Goal: Share content

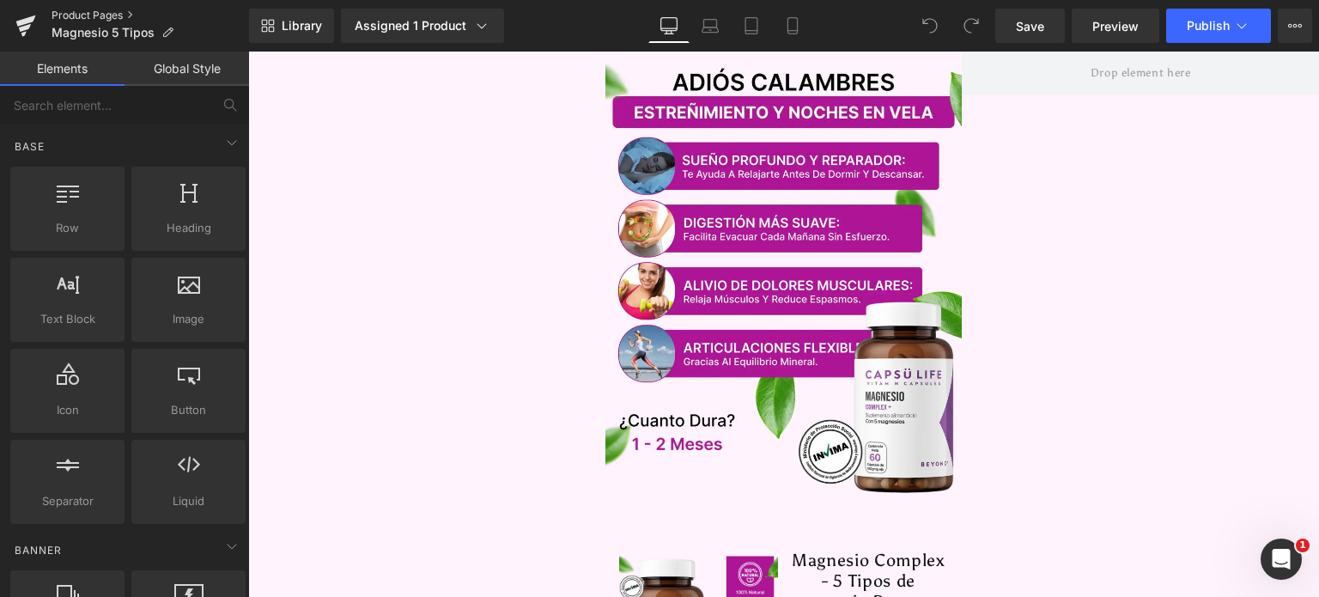
click at [106, 9] on link "Product Pages" at bounding box center [151, 16] width 198 height 14
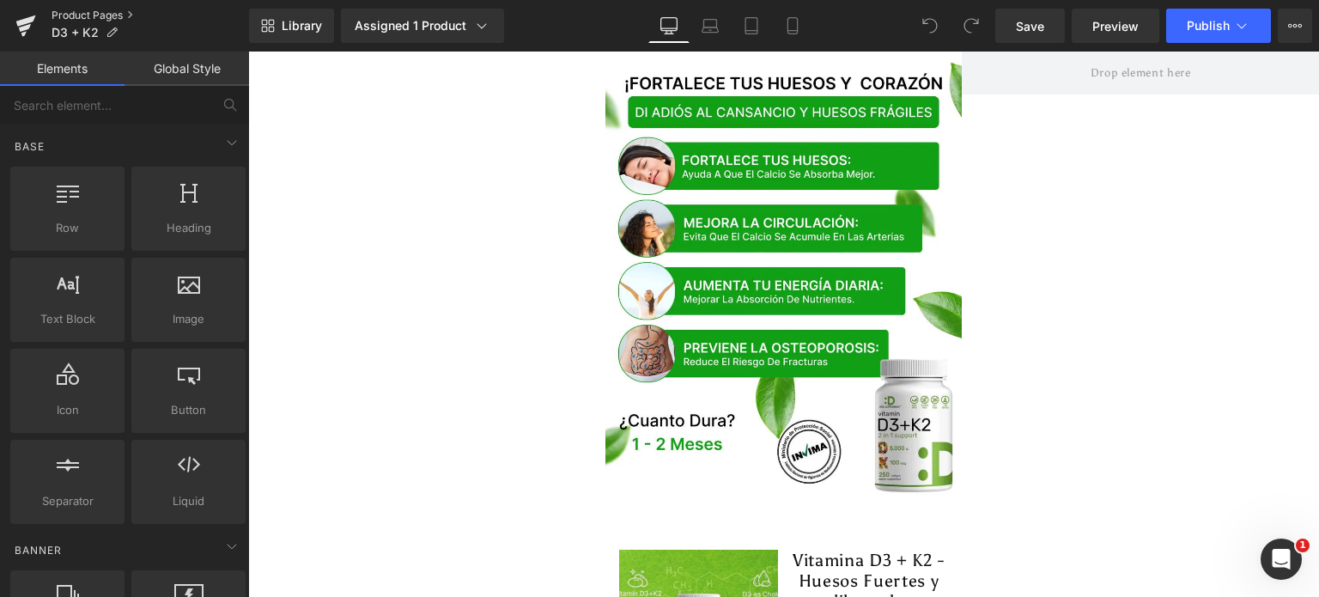
click at [75, 20] on link "Product Pages" at bounding box center [151, 16] width 198 height 14
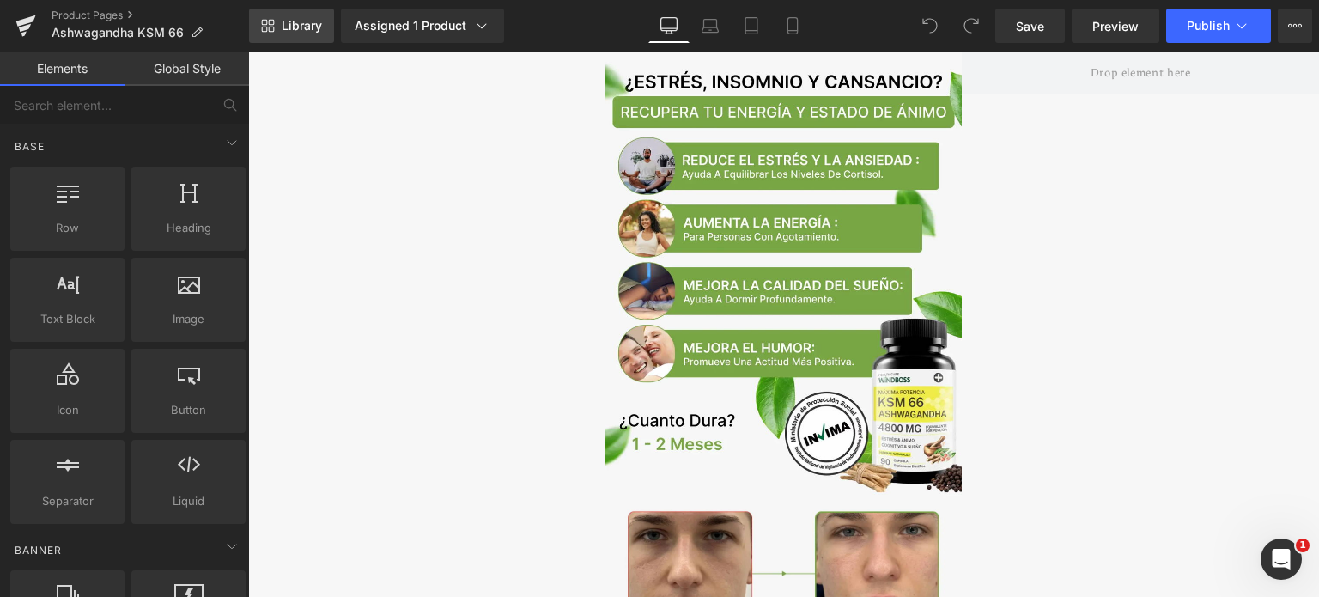
click at [295, 9] on link "Library" at bounding box center [291, 26] width 85 height 34
click at [335, 31] on div "Library Assigned 1 Product Product Preview ASHWAGANDHA KSM 66 - ELIMINA EL ESTR…" at bounding box center [784, 26] width 1070 height 34
click at [323, 24] on link "Library" at bounding box center [291, 26] width 85 height 34
click at [295, 36] on link "Library" at bounding box center [291, 26] width 85 height 34
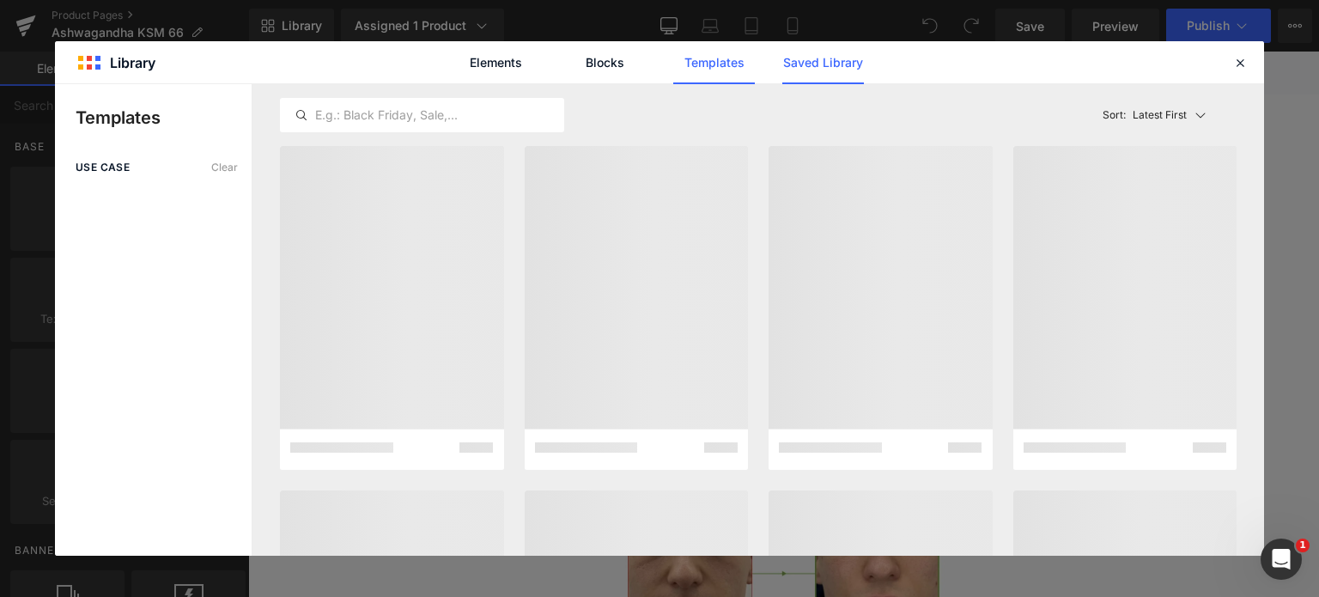
click at [856, 67] on link "Saved Library" at bounding box center [823, 62] width 82 height 43
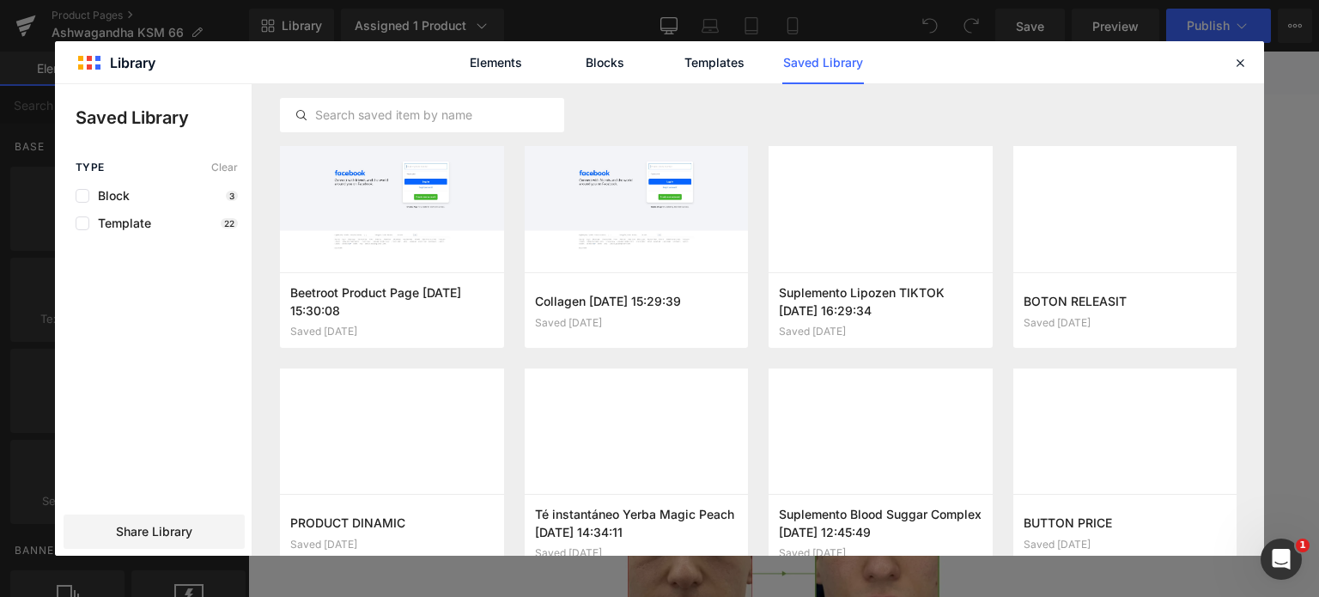
click at [1228, 61] on div "Elements Blocks Templates Saved Library" at bounding box center [659, 62] width 1209 height 42
click at [1237, 51] on div "Elements Blocks Templates Saved Library" at bounding box center [659, 62] width 1209 height 42
click at [1237, 50] on div "Elements Blocks Templates Saved Library" at bounding box center [659, 62] width 1209 height 42
drag, startPoint x: 1236, startPoint y: 62, endPoint x: 996, endPoint y: 12, distance: 244.7
click at [1236, 62] on icon at bounding box center [1239, 62] width 15 height 15
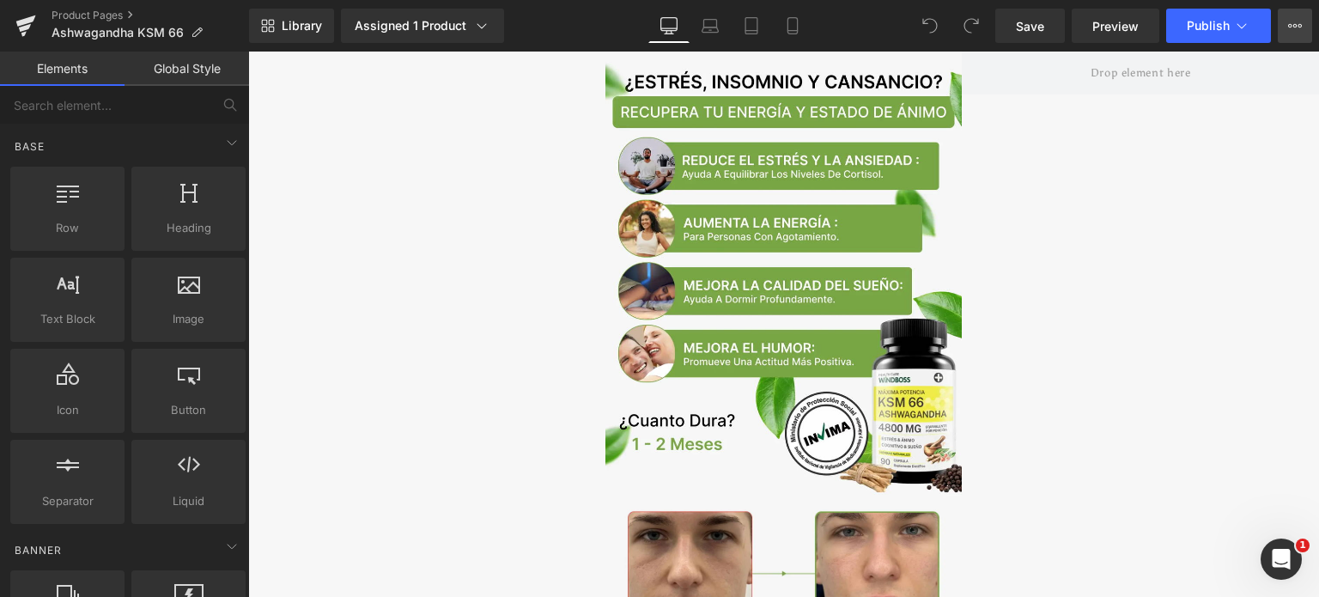
click at [1287, 33] on button "View Live Page View with current Template Save Template to Library Schedule Pub…" at bounding box center [1295, 26] width 34 height 34
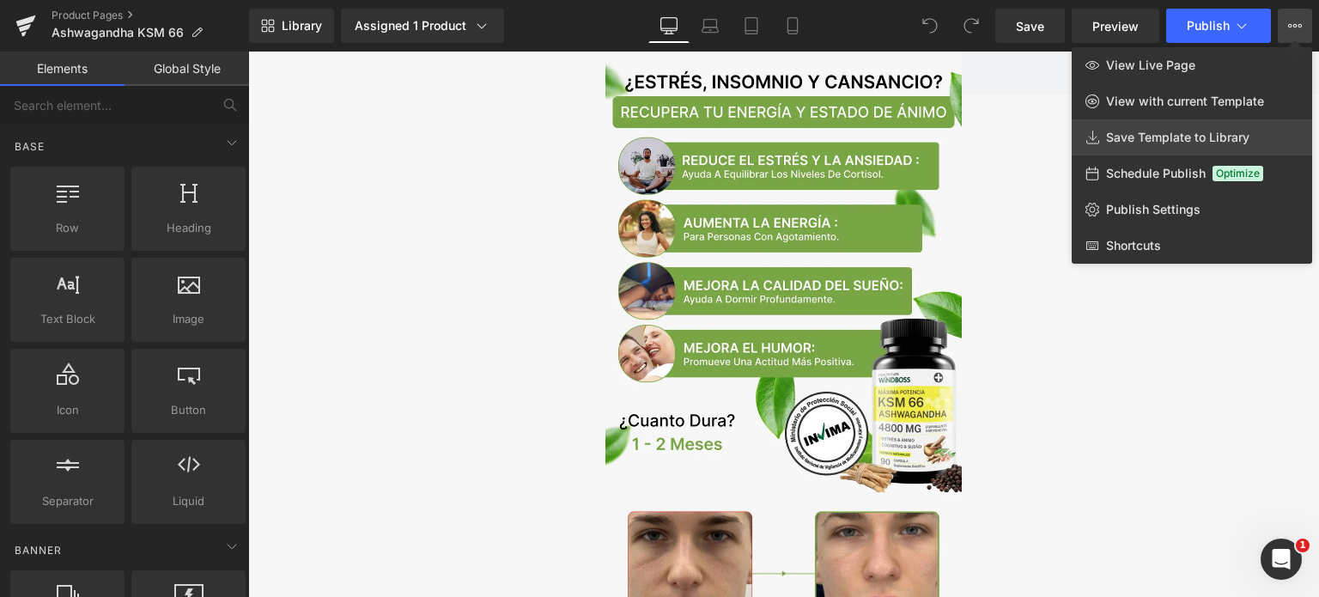
click at [1107, 130] on span "Save Template to Library" at bounding box center [1177, 137] width 143 height 15
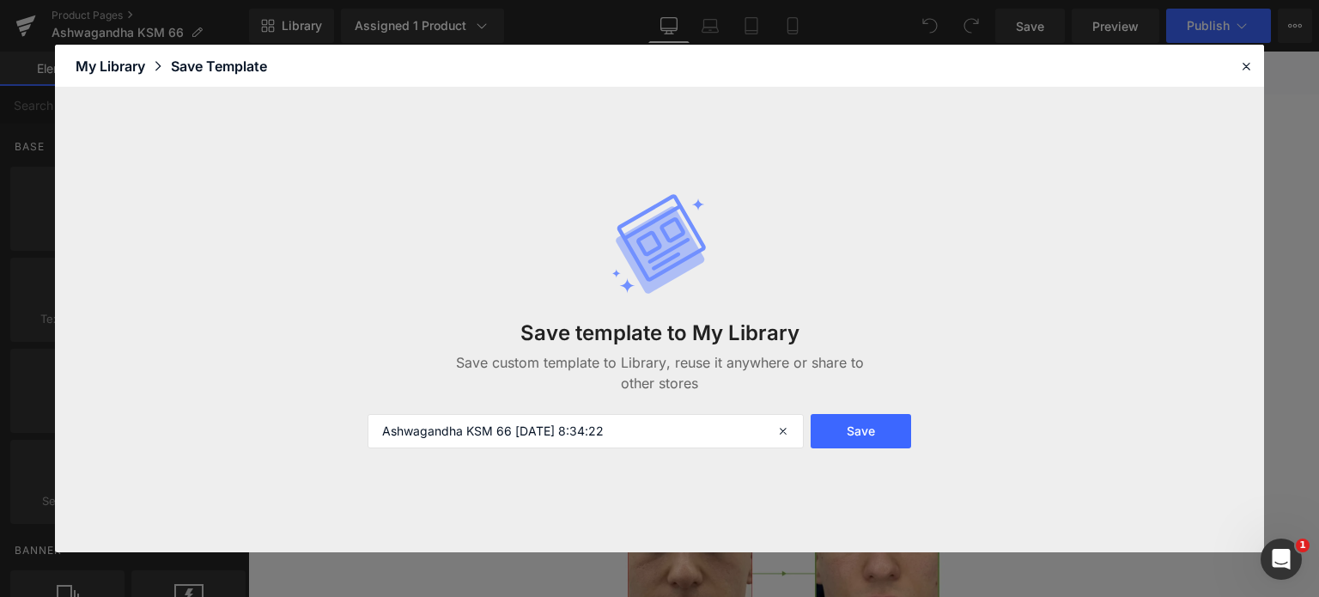
drag, startPoint x: 866, startPoint y: 427, endPoint x: 706, endPoint y: 482, distance: 168.9
click at [866, 426] on button "Save" at bounding box center [861, 431] width 100 height 34
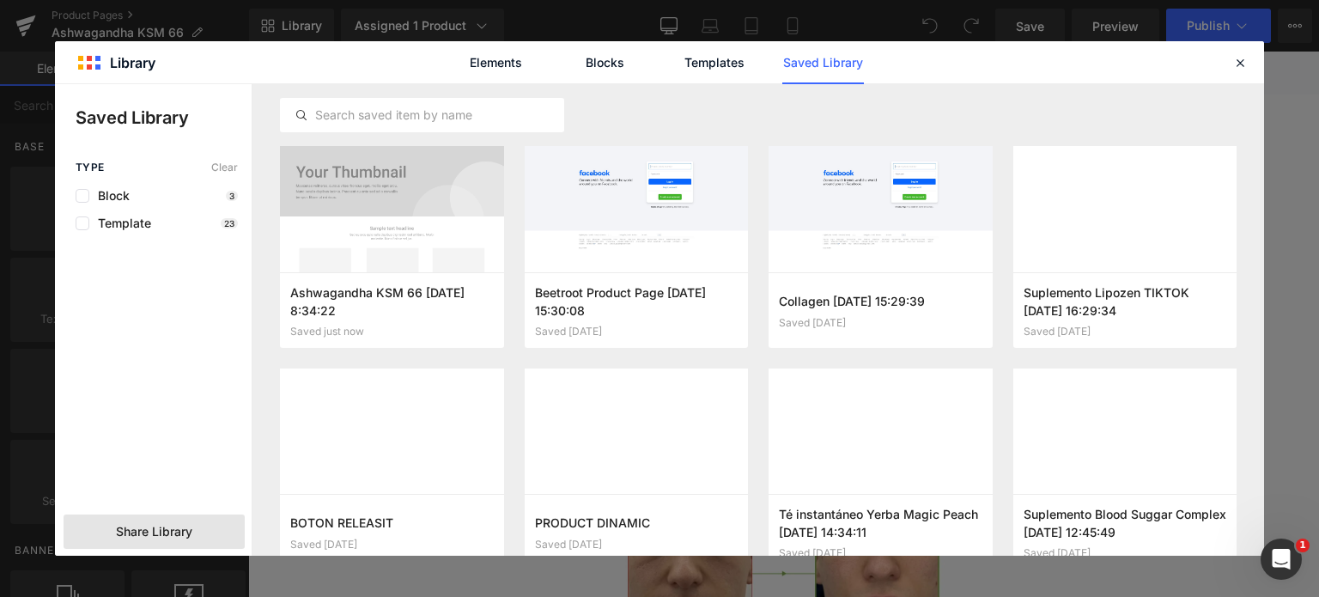
click at [173, 534] on span "Share Library" at bounding box center [154, 531] width 76 height 17
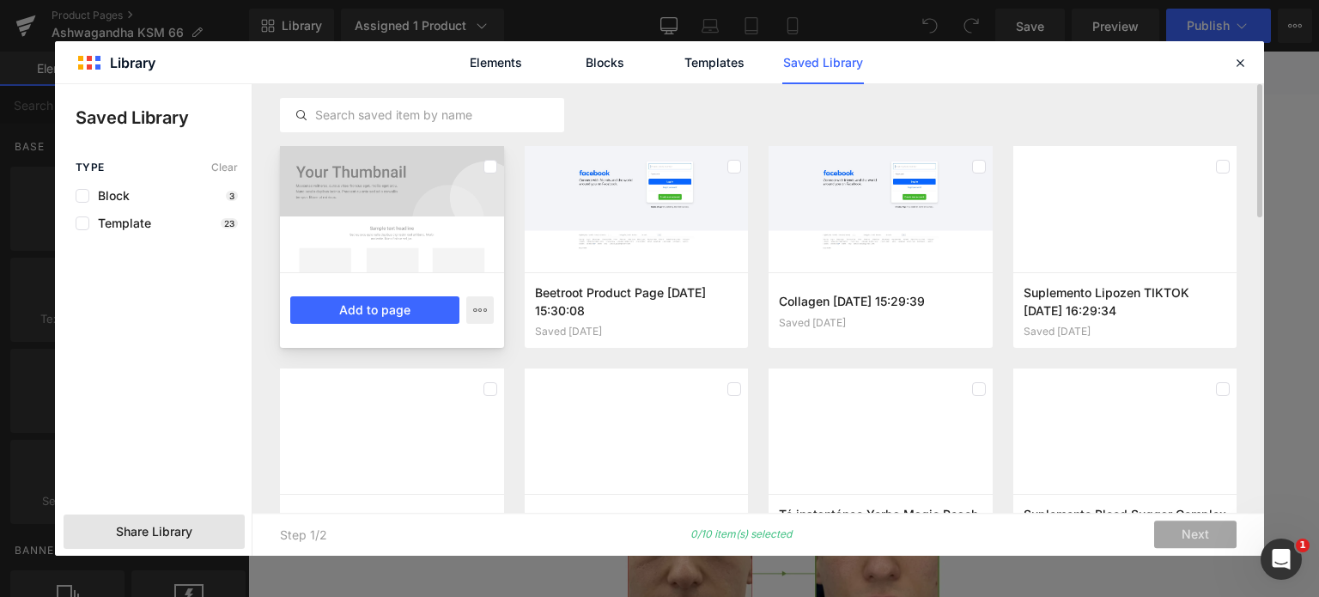
click at [400, 214] on div at bounding box center [392, 209] width 224 height 126
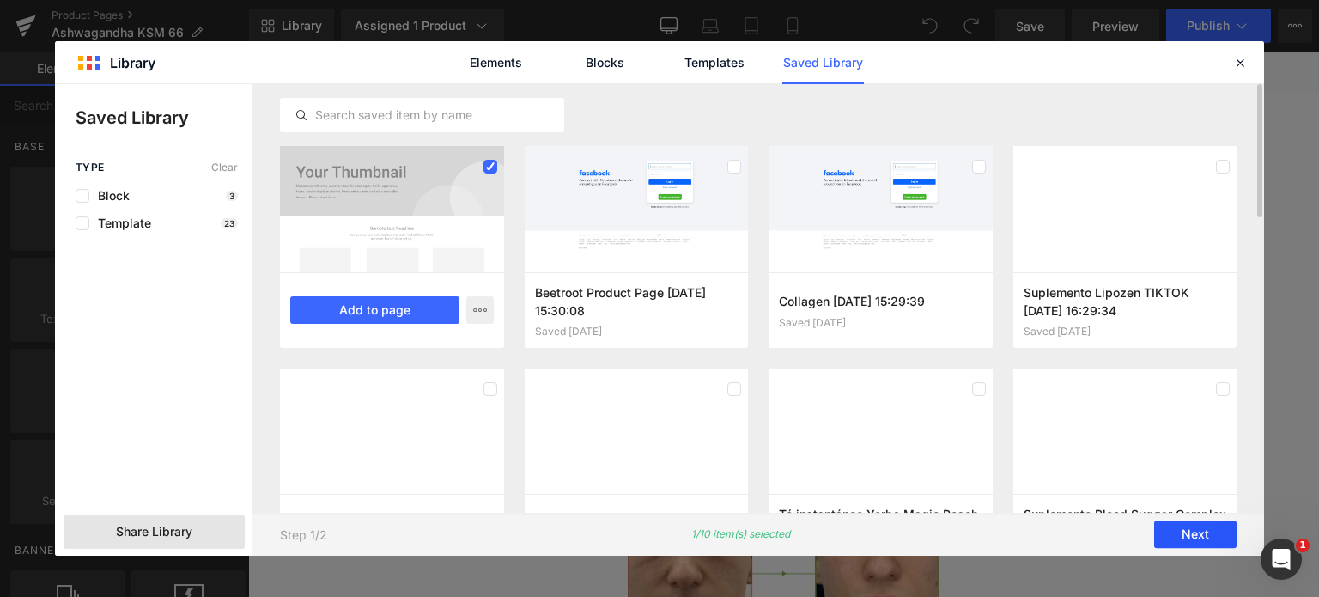
click at [1199, 532] on button "Next" at bounding box center [1195, 534] width 82 height 27
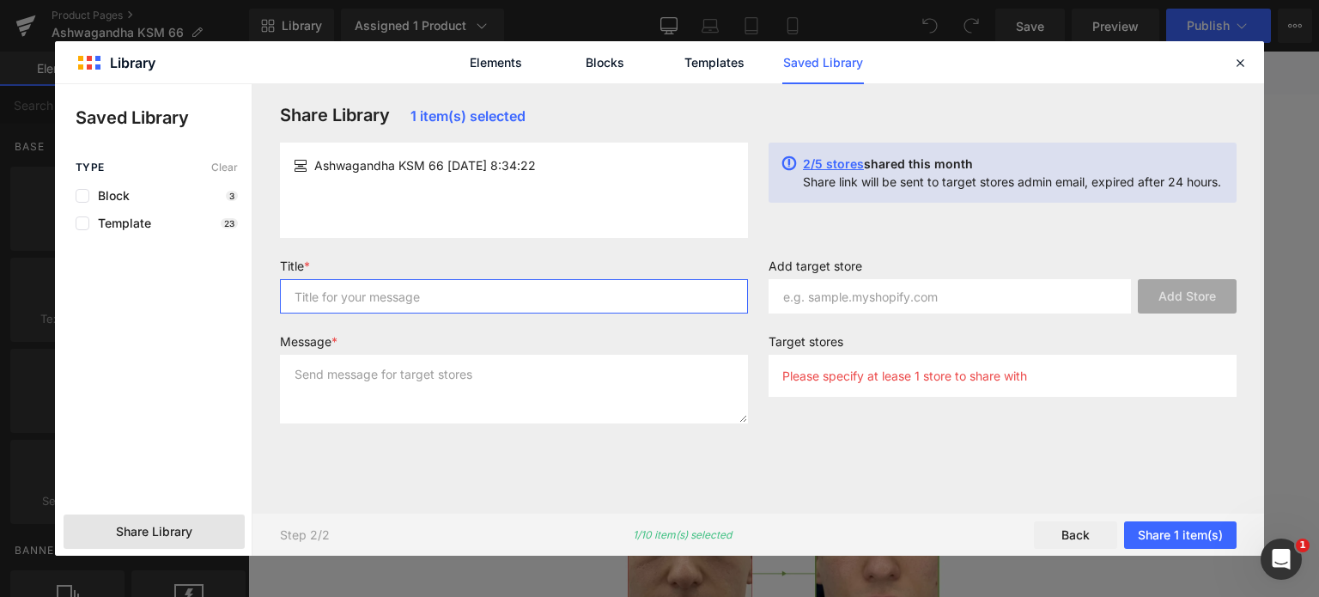
click at [451, 304] on input "text" at bounding box center [514, 296] width 468 height 34
type input "sas"
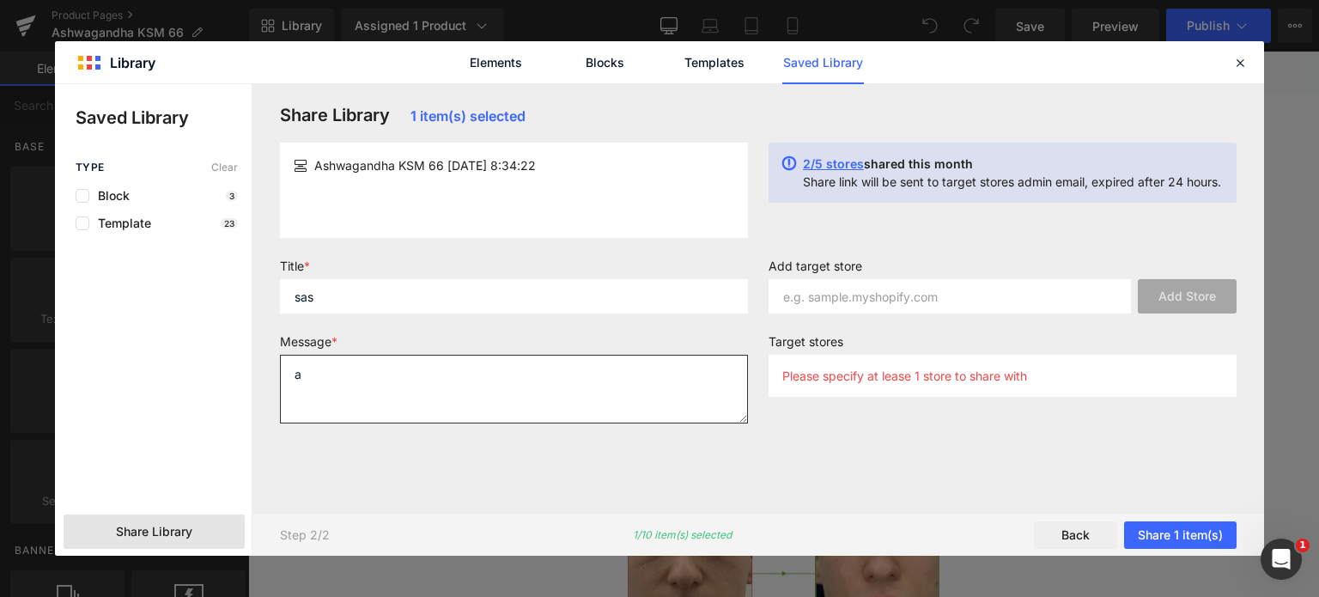
click at [405, 378] on textarea "a" at bounding box center [514, 389] width 468 height 69
type textarea "asas"
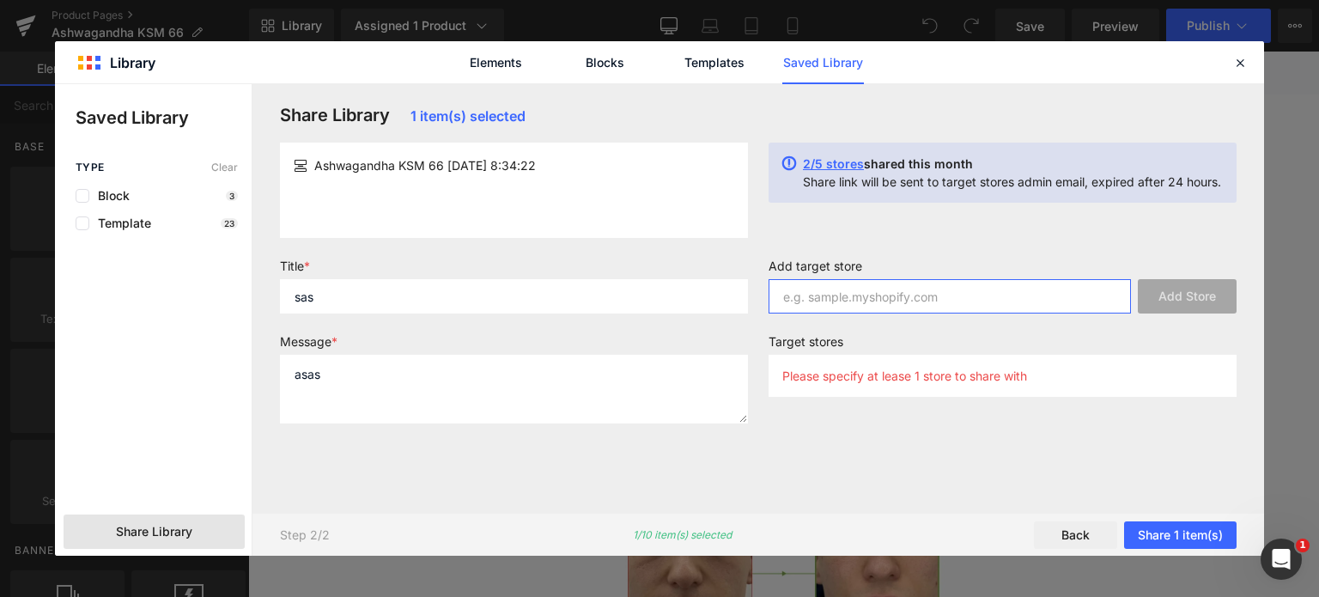
drag, startPoint x: 831, startPoint y: 284, endPoint x: 800, endPoint y: 295, distance: 33.4
click at [830, 283] on input "text" at bounding box center [950, 296] width 362 height 34
paste input "https://www.youtube.com/watch?v=35-0ziCYlB0&list=RD58yu_THnNmw&index=2"
type input "https://www.youtube.com/watch?v=35-0ziCYlB0&list=RD58yu_THnNmw&index=2"
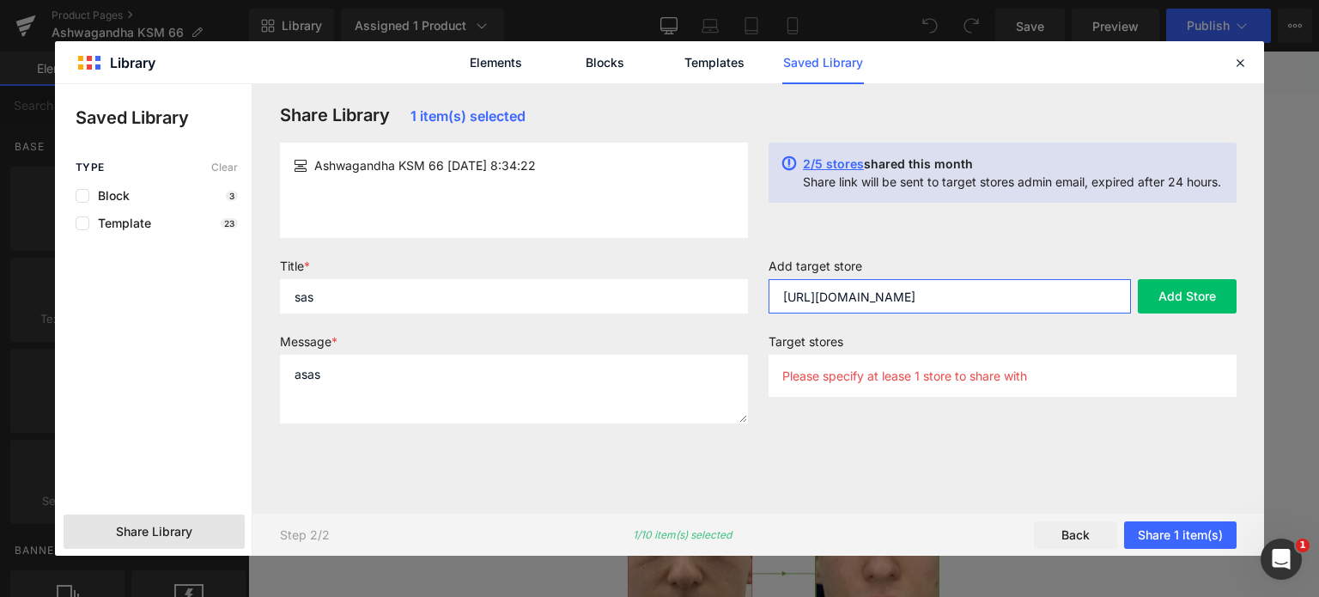
click at [899, 293] on input "https://www.youtube.com/watch?v=35-0ziCYlB0&list=RD58yu_THnNmw&index=2" at bounding box center [950, 296] width 362 height 34
paste input "08b6d7.myshopify.com"
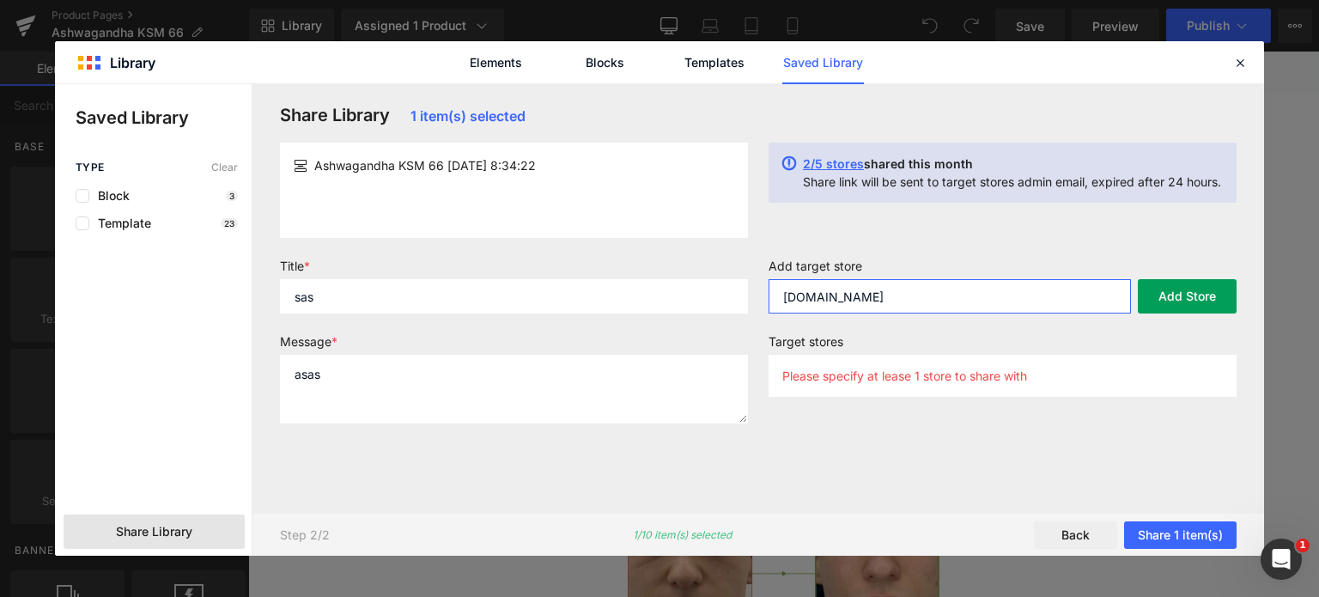
type input "08b6d7.myshopify.com"
click at [1162, 302] on button "Add Store" at bounding box center [1187, 296] width 99 height 34
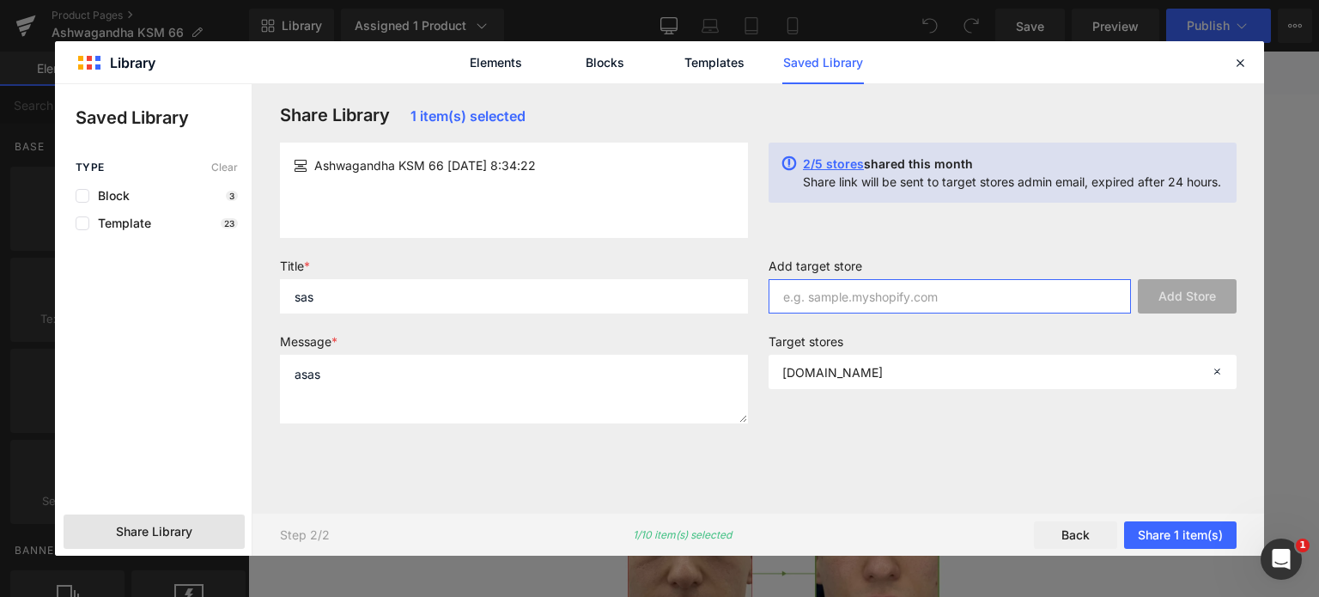
click at [868, 299] on input "text" at bounding box center [950, 296] width 362 height 34
paste input "08b6d7.myshopify.com"
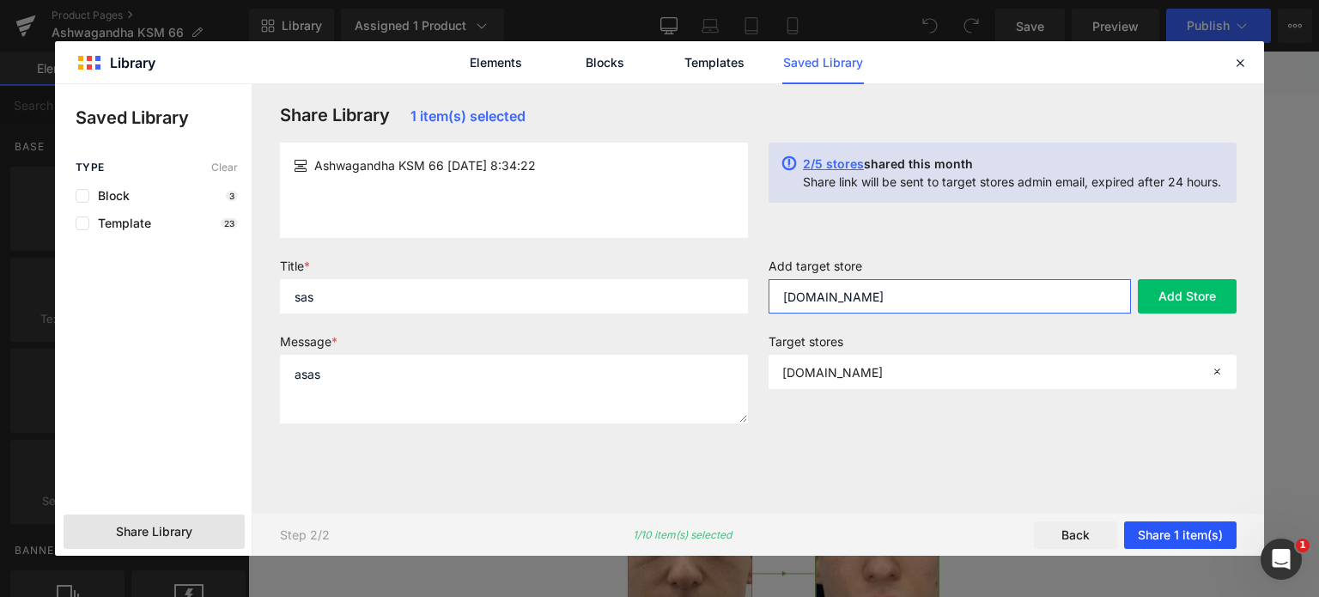
type input "08b6d7.myshopify.com"
click at [1171, 525] on button "Share 1 item(s)" at bounding box center [1180, 534] width 113 height 27
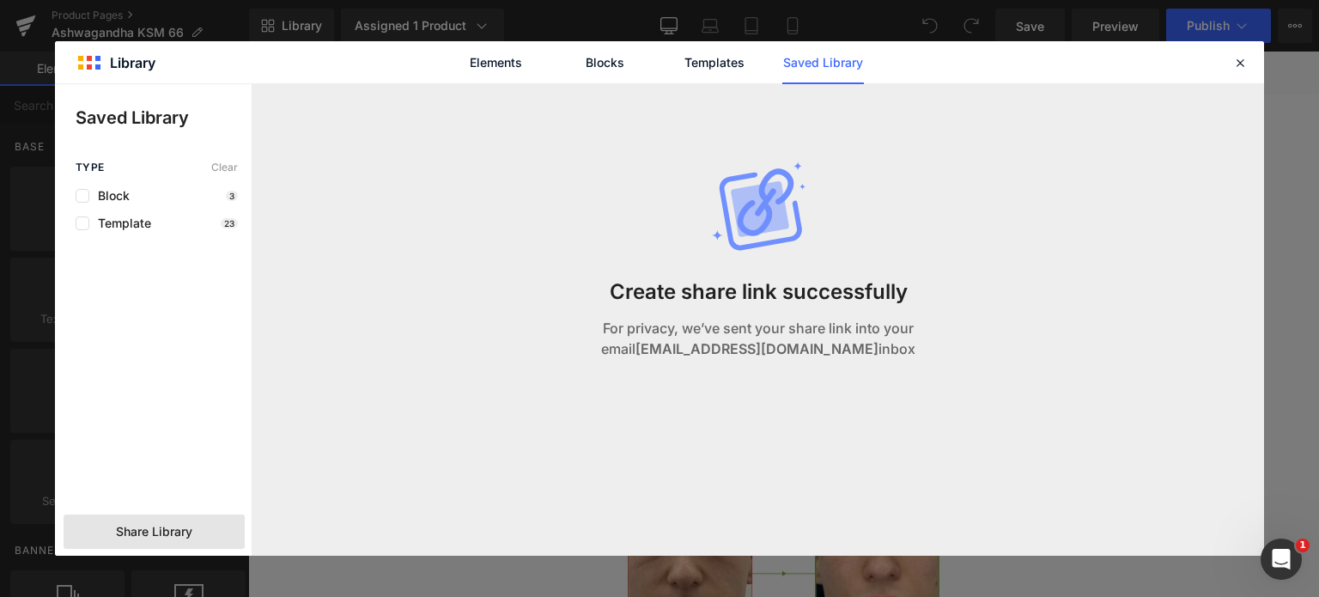
click at [1244, 78] on div "Elements Blocks Templates Saved Library" at bounding box center [659, 62] width 1209 height 42
click at [1232, 48] on div "Elements Blocks Templates Saved Library" at bounding box center [659, 62] width 1209 height 42
click at [1234, 52] on div at bounding box center [1240, 62] width 21 height 21
